Goal: Transaction & Acquisition: Purchase product/service

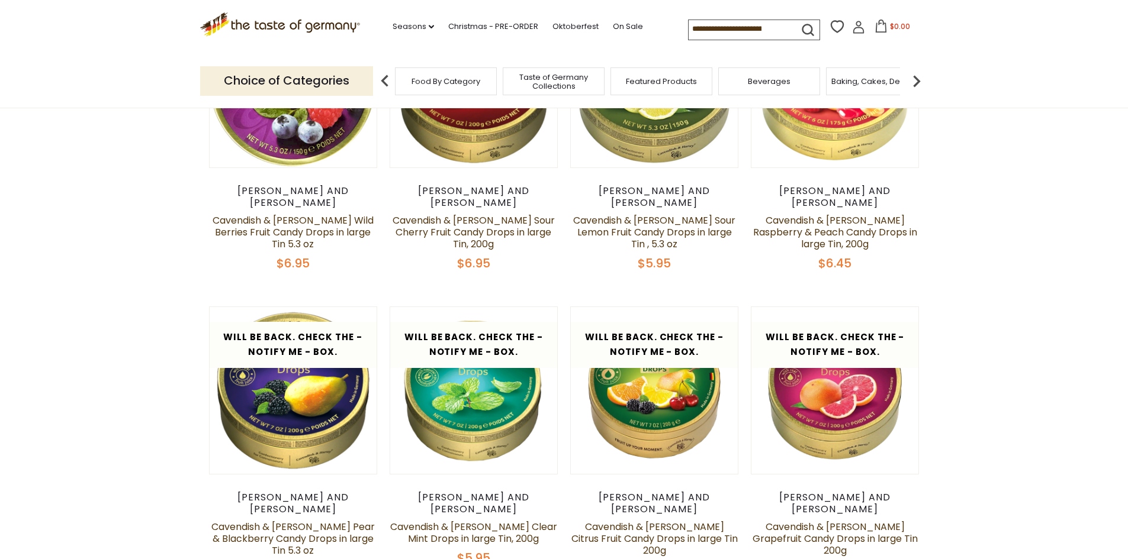
scroll to position [592, 0]
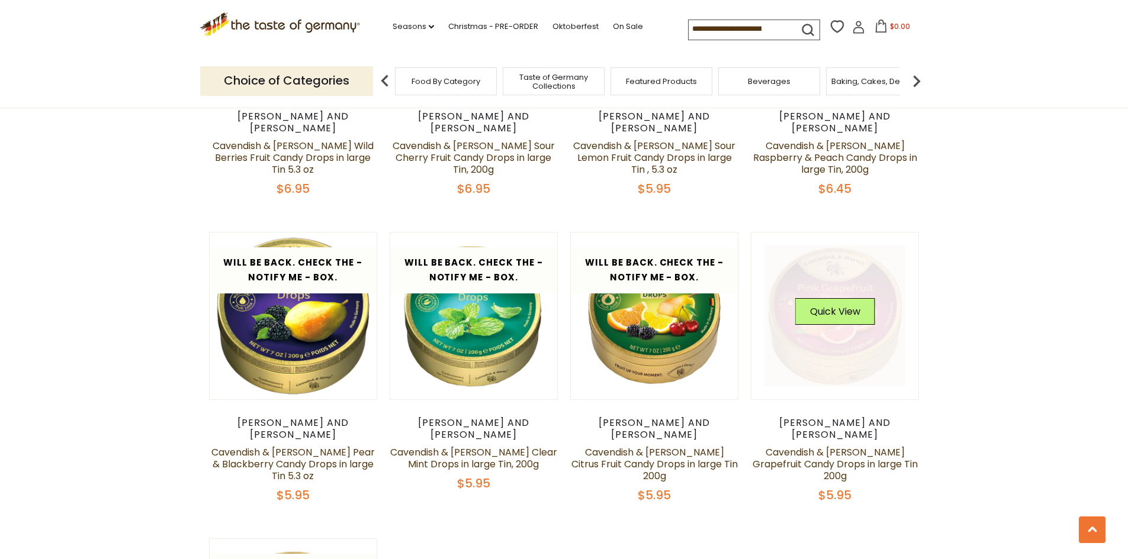
click at [865, 328] on link at bounding box center [834, 316] width 141 height 141
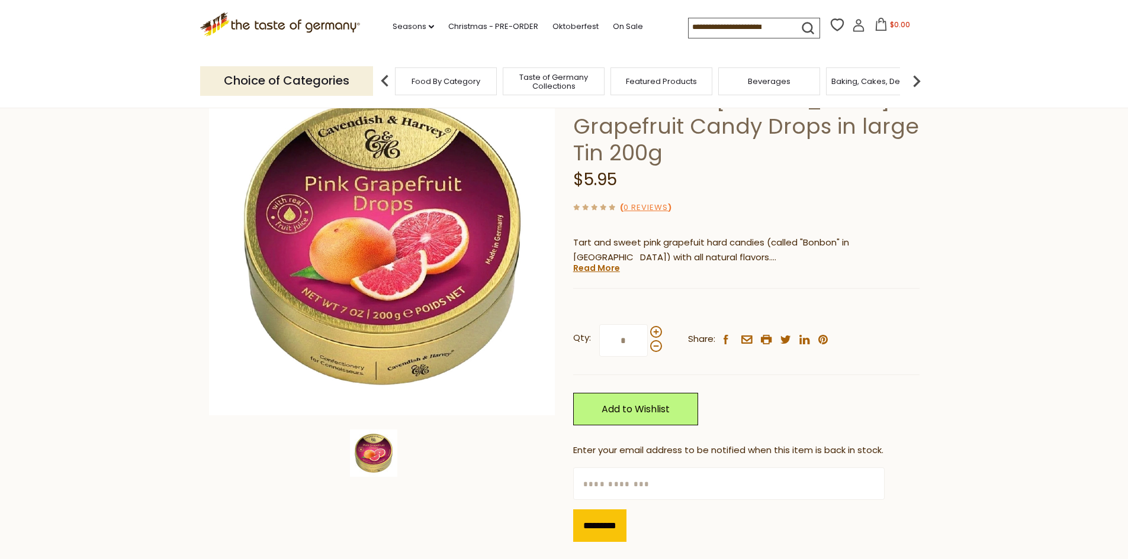
scroll to position [118, 0]
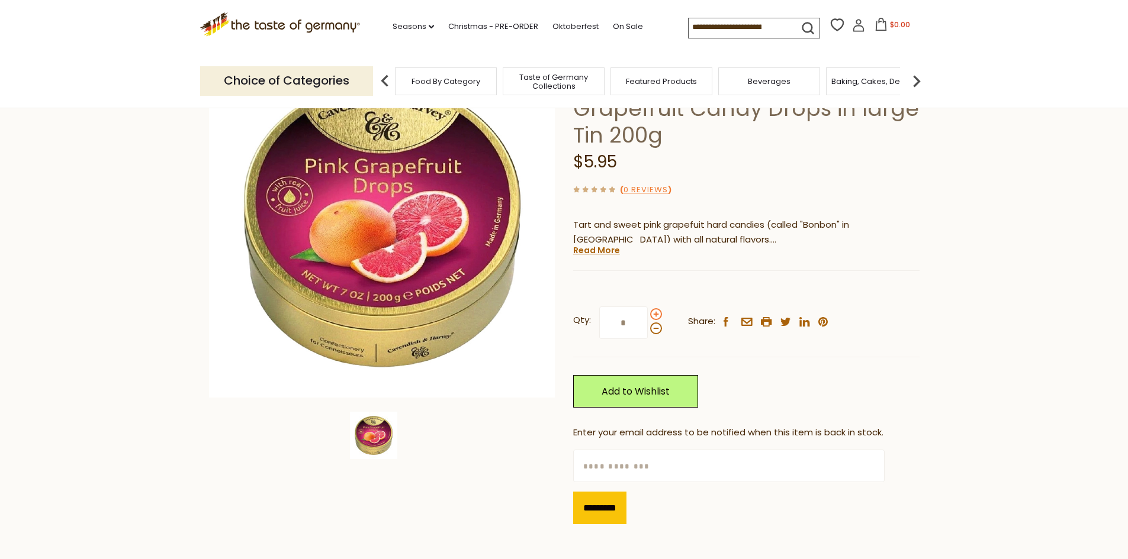
click at [657, 314] on span at bounding box center [656, 314] width 12 height 12
click at [648, 314] on input "*" at bounding box center [623, 323] width 49 height 33
click at [656, 323] on div at bounding box center [656, 321] width 12 height 26
click at [648, 323] on input "*" at bounding box center [623, 323] width 49 height 33
click at [656, 326] on span at bounding box center [656, 329] width 12 height 12
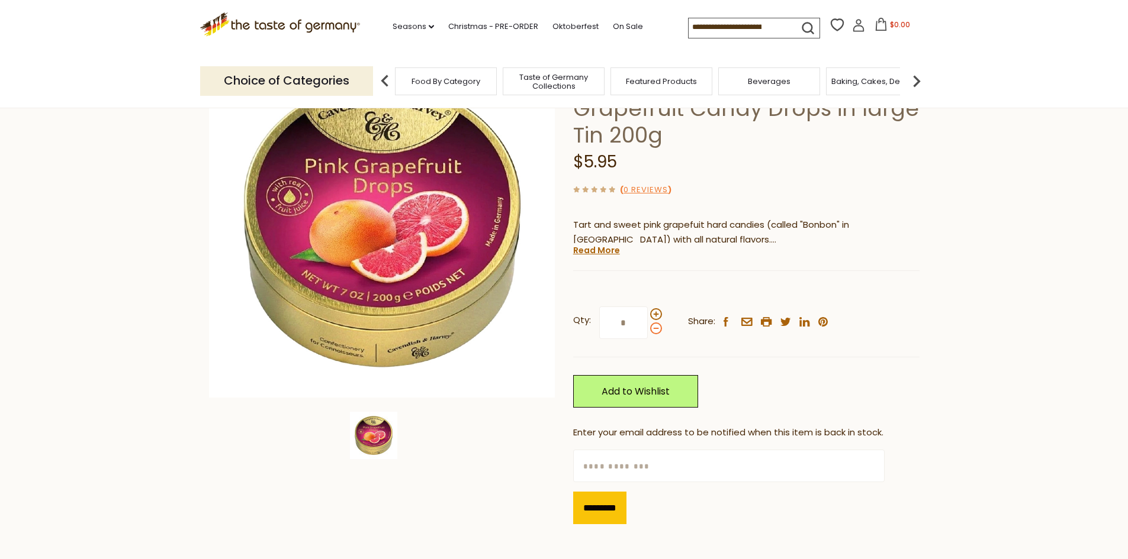
click at [648, 326] on input "*" at bounding box center [623, 323] width 49 height 33
click at [656, 326] on span at bounding box center [656, 329] width 12 height 12
click at [648, 326] on input "*" at bounding box center [623, 323] width 49 height 33
type input "*"
click at [654, 464] on input "text" at bounding box center [728, 466] width 311 height 33
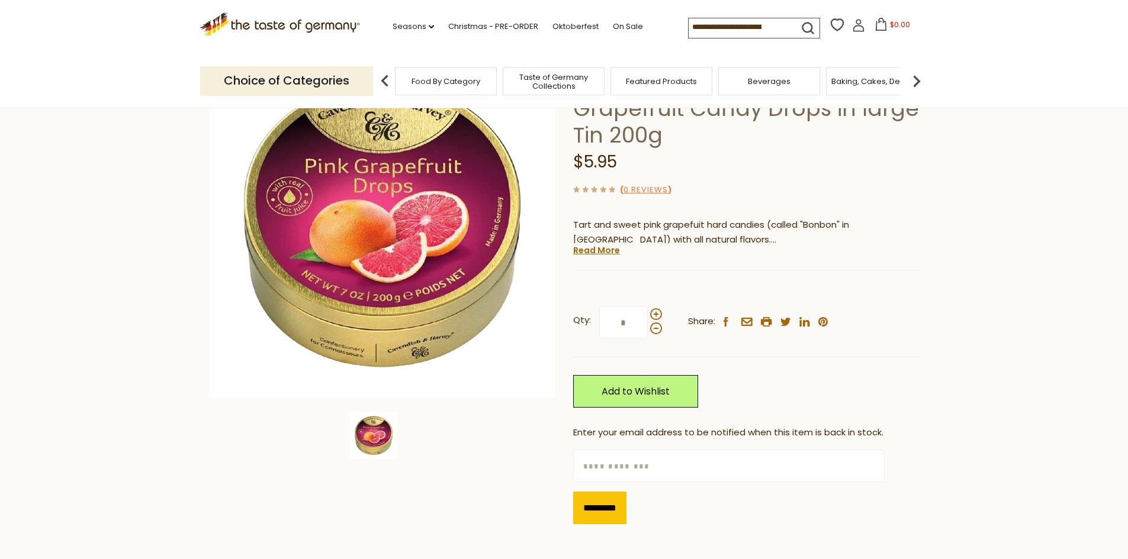
click at [654, 465] on input "text" at bounding box center [728, 466] width 311 height 33
type input "**********"
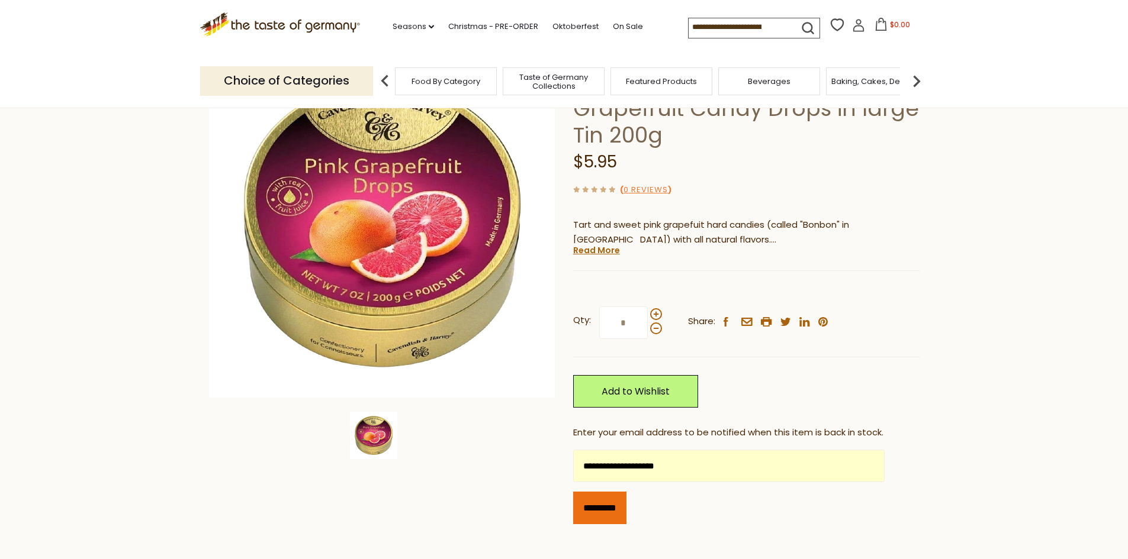
click at [604, 517] on input "*********" at bounding box center [599, 508] width 53 height 33
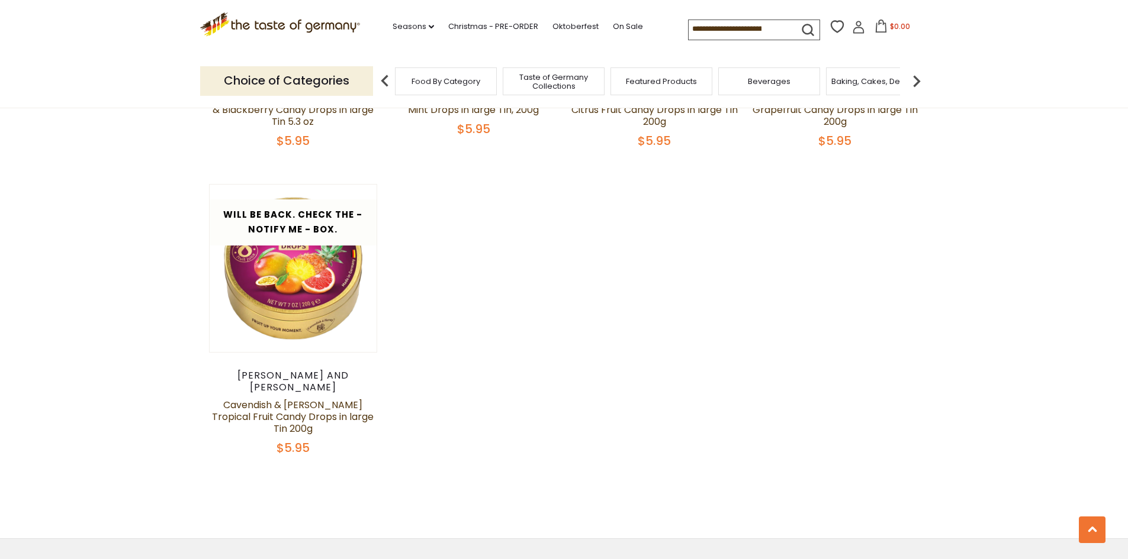
scroll to position [947, 0]
click at [337, 398] on link "Cavendish & Harvey Tropical Fruit Candy Drops in large Tin 200g" at bounding box center [293, 416] width 162 height 37
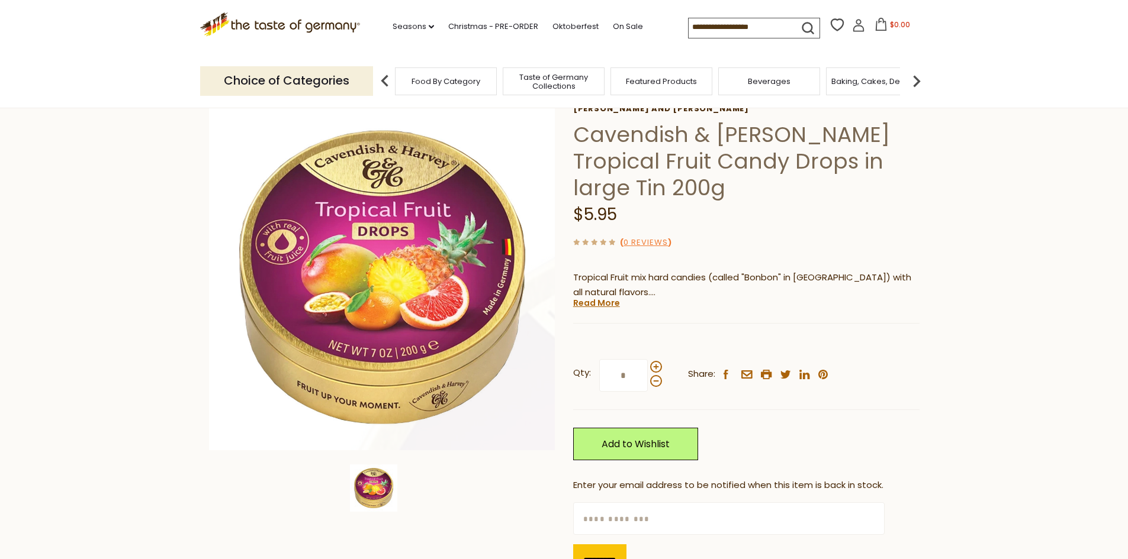
scroll to position [118, 0]
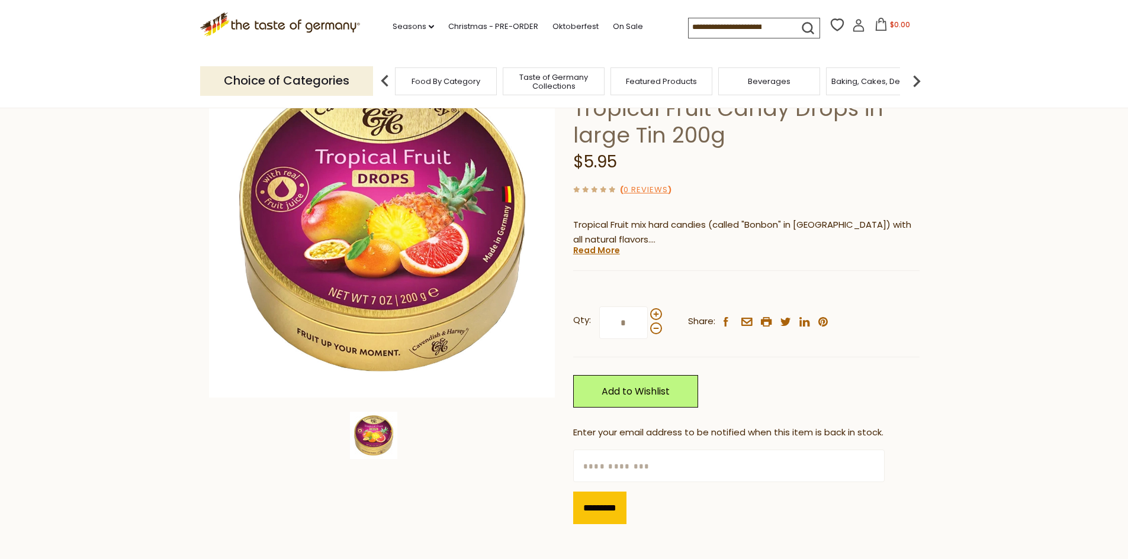
click at [627, 463] on input "text" at bounding box center [728, 466] width 311 height 33
type input "**********"
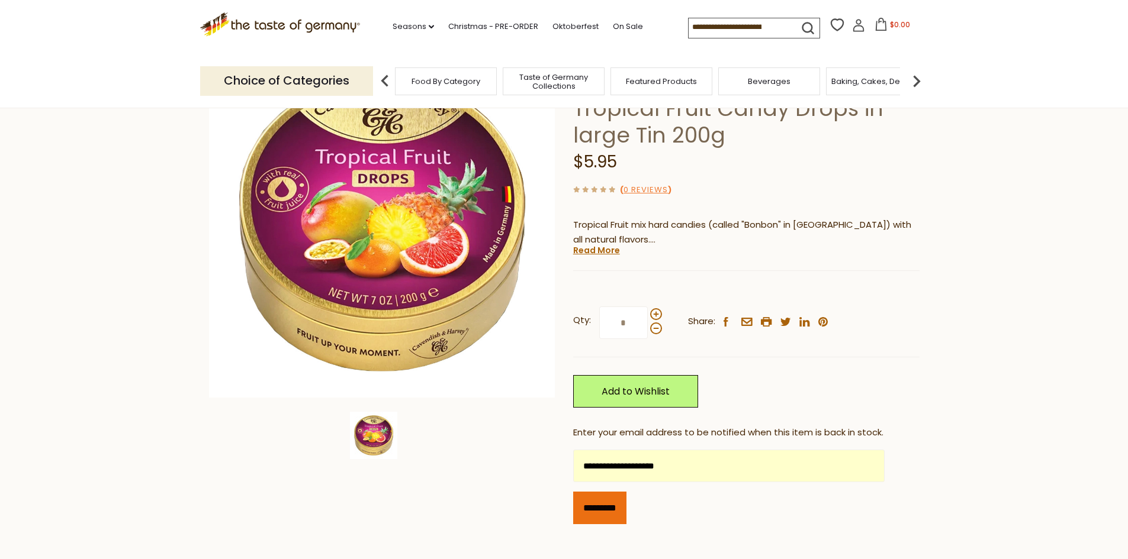
click at [615, 511] on input "*********" at bounding box center [599, 508] width 53 height 33
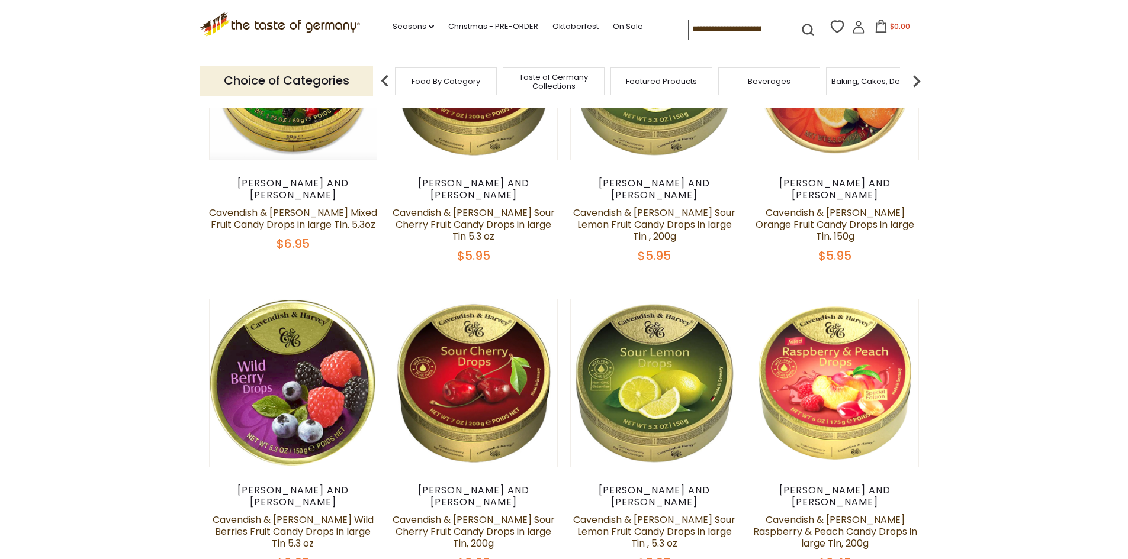
scroll to position [296, 0]
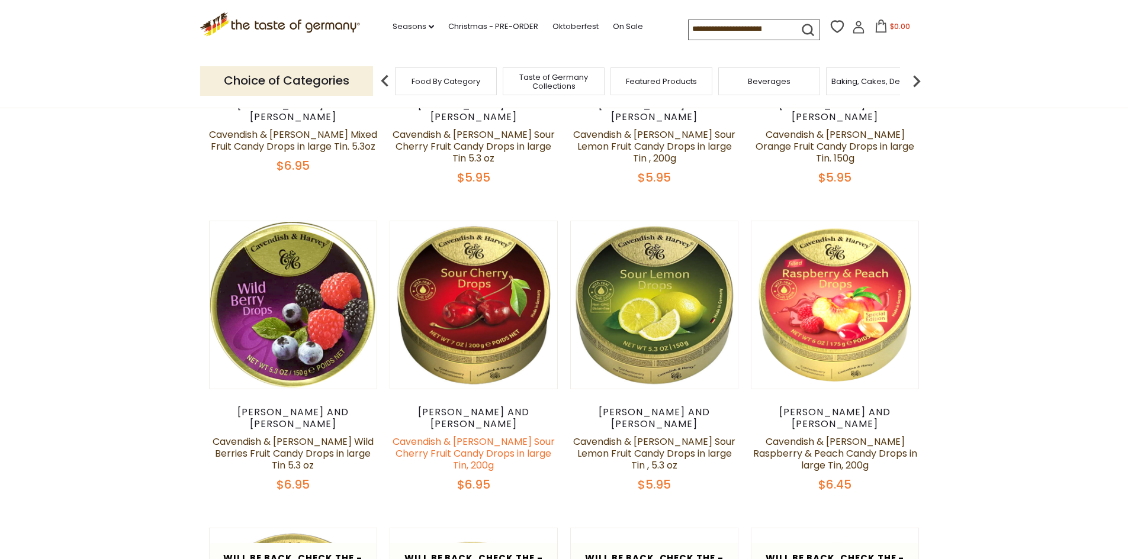
click at [506, 435] on link "Cavendish & Harvey Sour Cherry Fruit Candy Drops in large Tin, 200g" at bounding box center [473, 453] width 162 height 37
